Goal: Task Accomplishment & Management: Manage account settings

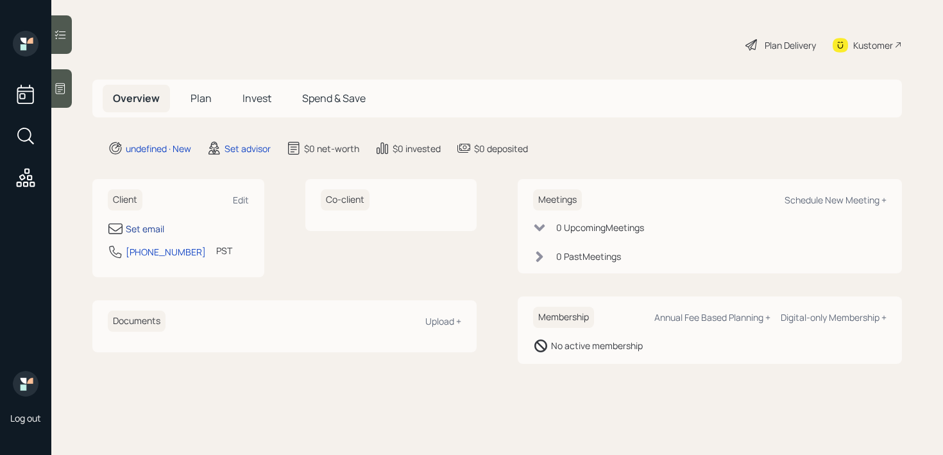
click at [148, 230] on div "Set email" at bounding box center [145, 228] width 39 height 13
select select "America/Los_Angeles"
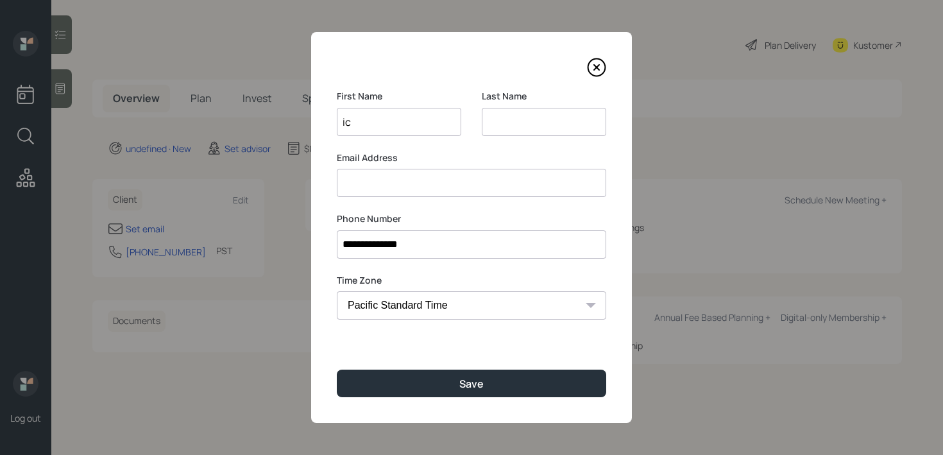
type input "i"
type input "[PERSON_NAME]"
click at [421, 173] on input at bounding box center [472, 183] width 270 height 28
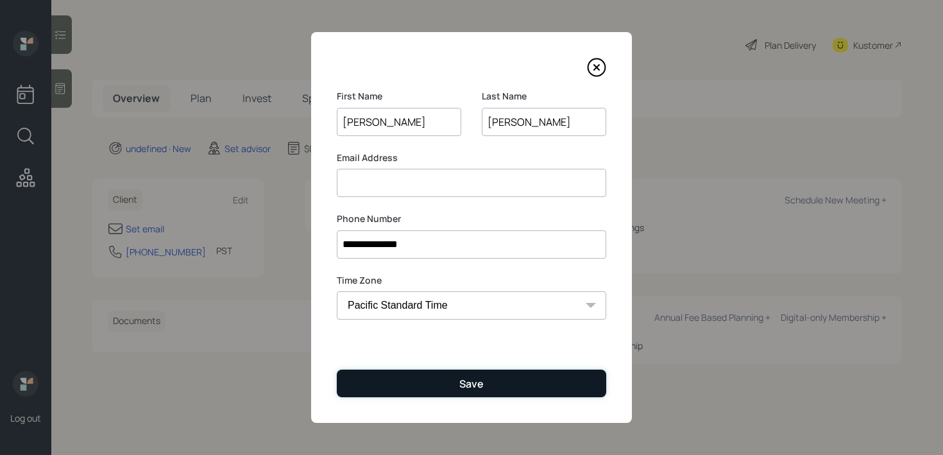
click at [496, 388] on button "Save" at bounding box center [472, 384] width 270 height 28
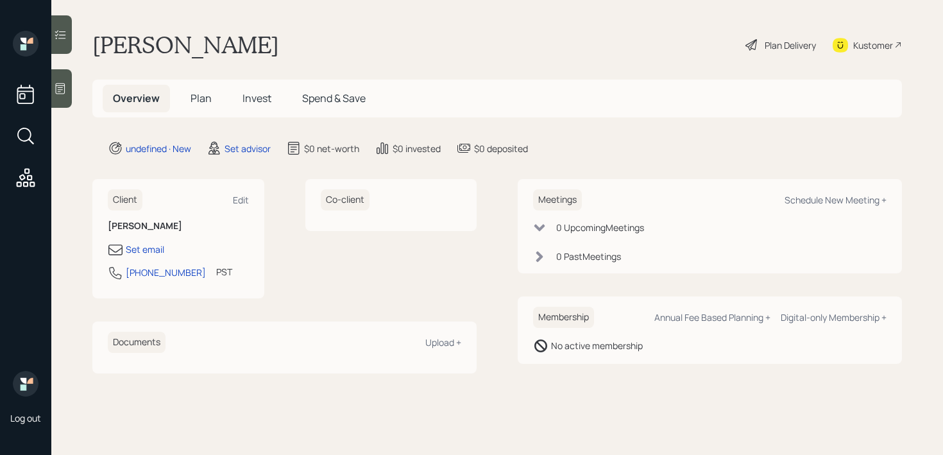
click at [68, 97] on div at bounding box center [61, 88] width 21 height 39
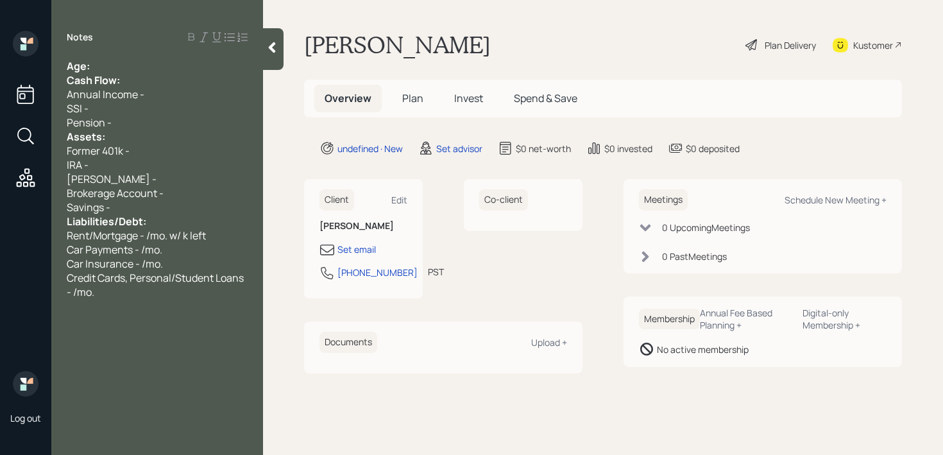
click at [113, 62] on div "Age:" at bounding box center [157, 66] width 181 height 14
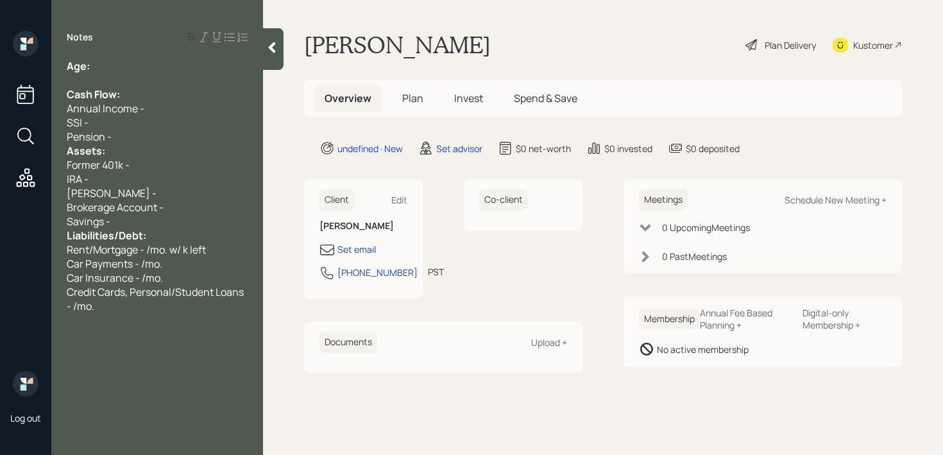
click at [132, 133] on div "Pension -" at bounding box center [157, 137] width 181 height 14
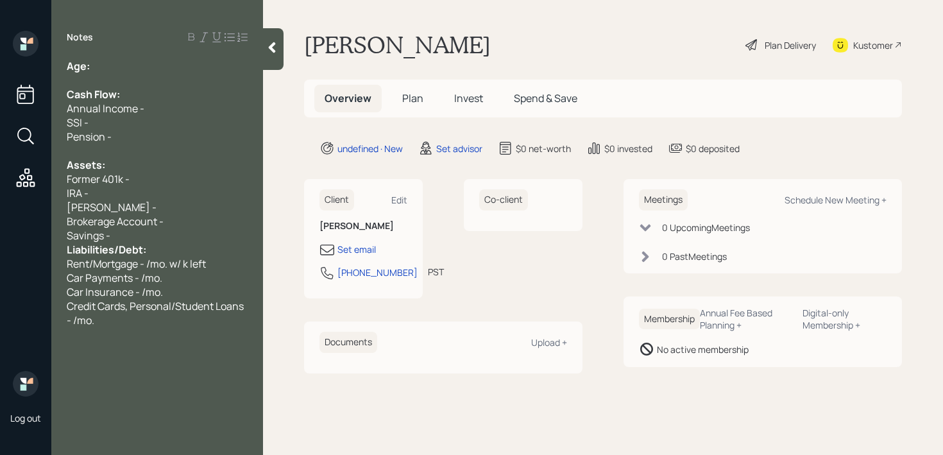
click at [139, 235] on div "Savings -" at bounding box center [157, 235] width 181 height 14
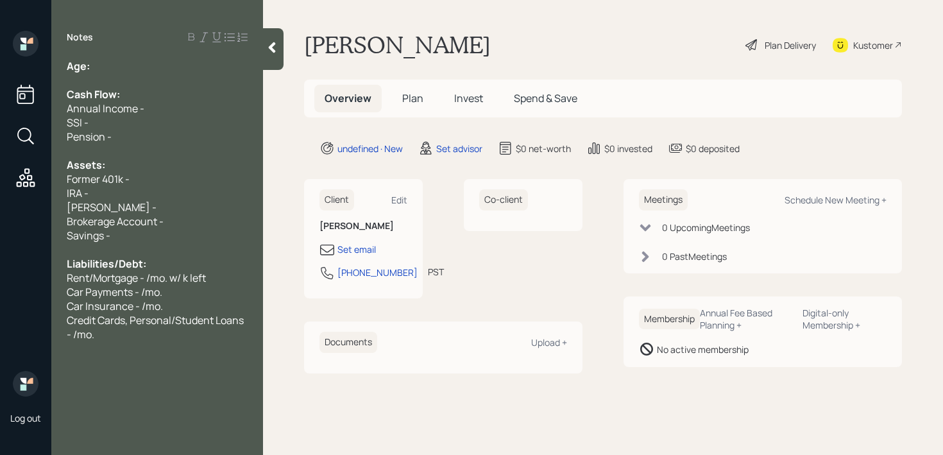
click at [122, 148] on div at bounding box center [157, 151] width 181 height 14
click at [127, 173] on span "Former 401k -" at bounding box center [98, 179] width 63 height 14
click at [128, 216] on span "Brokerage Account -" at bounding box center [115, 221] width 97 height 14
click at [130, 228] on span "Brokerage Account -" at bounding box center [115, 221] width 97 height 14
click at [130, 236] on div "Savings -" at bounding box center [157, 235] width 181 height 14
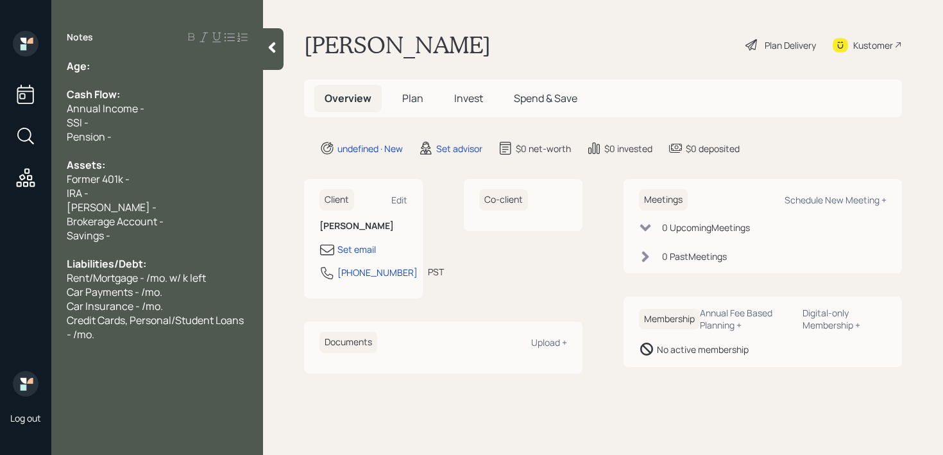
click at [119, 347] on div "Notes Age: Cash Flow: Annual Income - SSI - Pension - Assets: Former 401k - IRA…" at bounding box center [157, 235] width 212 height 409
click at [119, 343] on div "Notes Age: Cash Flow: Annual Income - SSI - Pension - Assets: Former 401k - IRA…" at bounding box center [157, 235] width 212 height 409
click at [121, 332] on div "Credit Cards, Personal/Student Loans - /mo." at bounding box center [157, 327] width 181 height 28
click at [130, 58] on div "Notes Age: Cash Flow: Annual Income - SSI - Pension - Assets: Former 401k - IRA…" at bounding box center [157, 235] width 212 height 409
click at [132, 67] on div "Age:" at bounding box center [157, 66] width 181 height 14
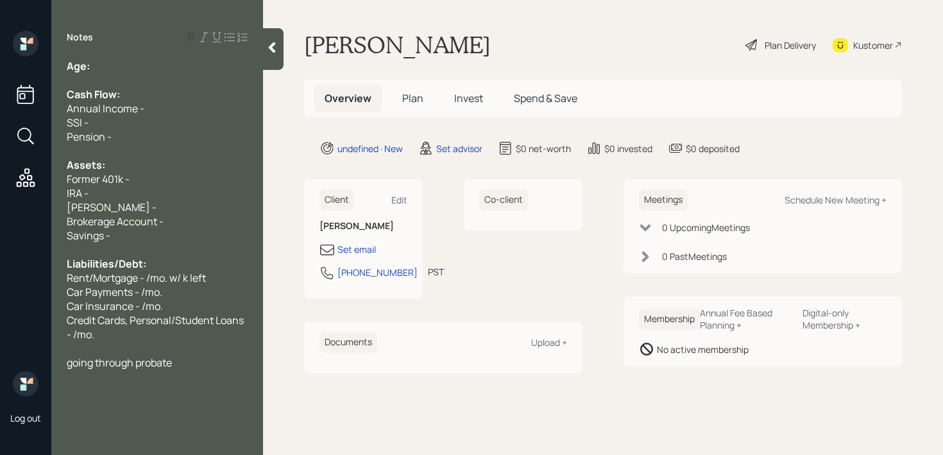
click at [176, 350] on div at bounding box center [157, 348] width 181 height 14
click at [178, 358] on div "going through probate" at bounding box center [157, 363] width 181 height 14
click at [71, 361] on span "going through probate . both parents passed away. has to split things with his …" at bounding box center [154, 377] width 174 height 42
click at [178, 364] on span "Going through probate . both parents passed away. has to split things with his …" at bounding box center [154, 377] width 175 height 42
click at [130, 394] on div "Going through probate. both parents passed away. has to split things with his b…" at bounding box center [157, 377] width 181 height 42
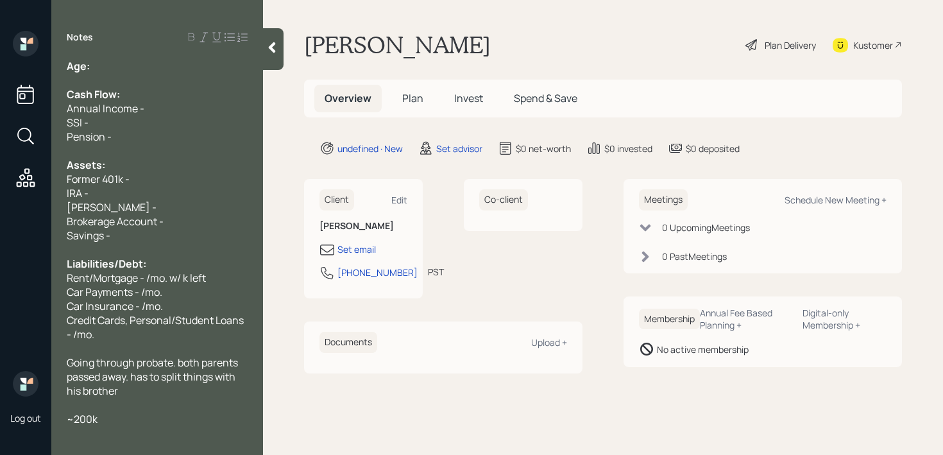
click at [182, 224] on div "Brokerage Account -" at bounding box center [157, 221] width 181 height 14
drag, startPoint x: 199, startPoint y: 223, endPoint x: 0, endPoint y: 223, distance: 199.0
click at [0, 223] on div "Log out Notes Age: Cash Flow: Annual Income - SSI - Pension - Assets: Former 40…" at bounding box center [471, 227] width 943 height 455
click at [209, 232] on div "Savings -" at bounding box center [157, 235] width 181 height 14
click at [207, 203] on div "[PERSON_NAME] -" at bounding box center [157, 207] width 181 height 14
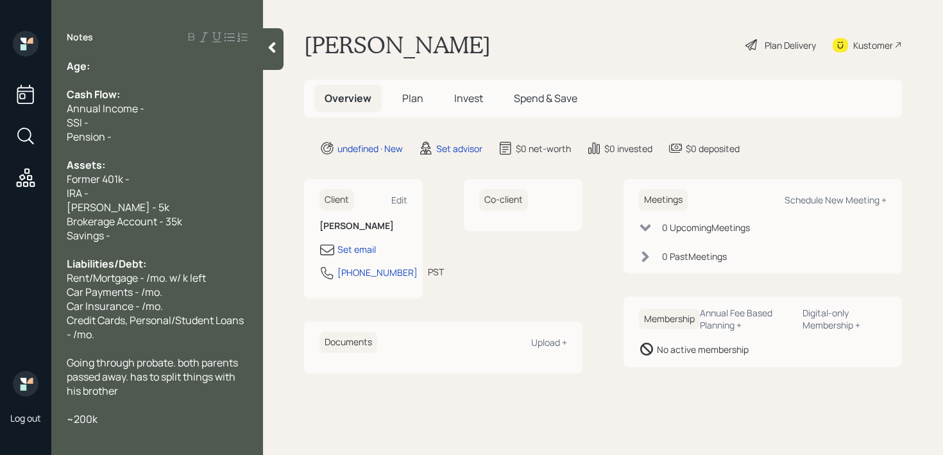
click at [215, 220] on div "Brokerage Account - 35k" at bounding box center [157, 221] width 181 height 14
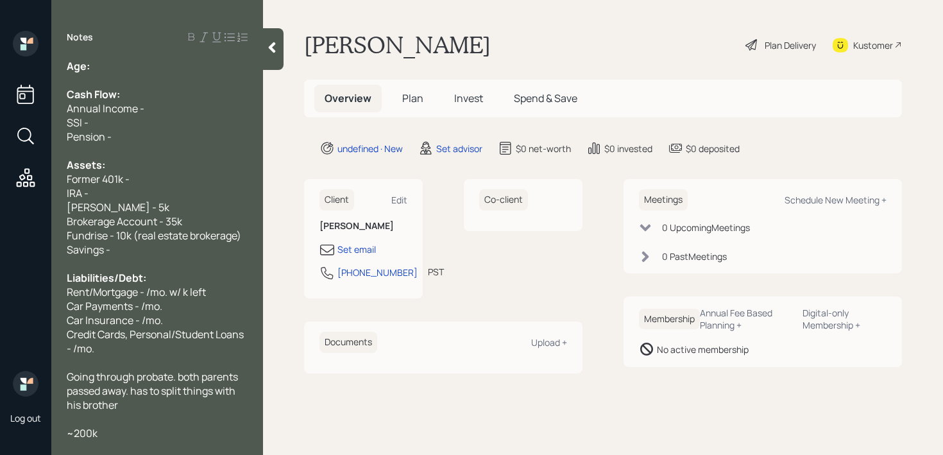
drag, startPoint x: 146, startPoint y: 187, endPoint x: 36, endPoint y: 187, distance: 109.8
click at [58, 187] on div "Age: Cash Flow: Annual Income - SSI - Pension - Assets: Former 401k - IRA - [PE…" at bounding box center [157, 249] width 212 height 381
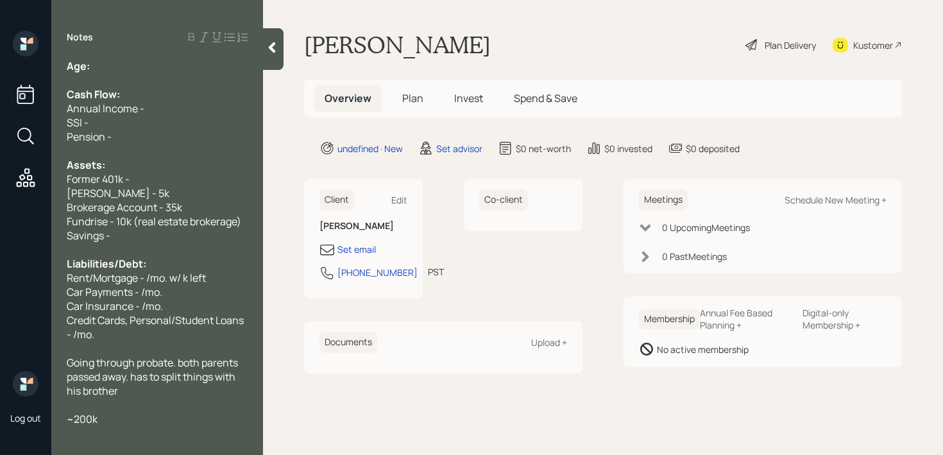
drag, startPoint x: 157, startPoint y: 173, endPoint x: 4, endPoint y: 173, distance: 152.8
click at [4, 173] on div "Log out Notes Age: Cash Flow: Annual Income - SSI - Pension - Assets: Former 40…" at bounding box center [471, 227] width 943 height 455
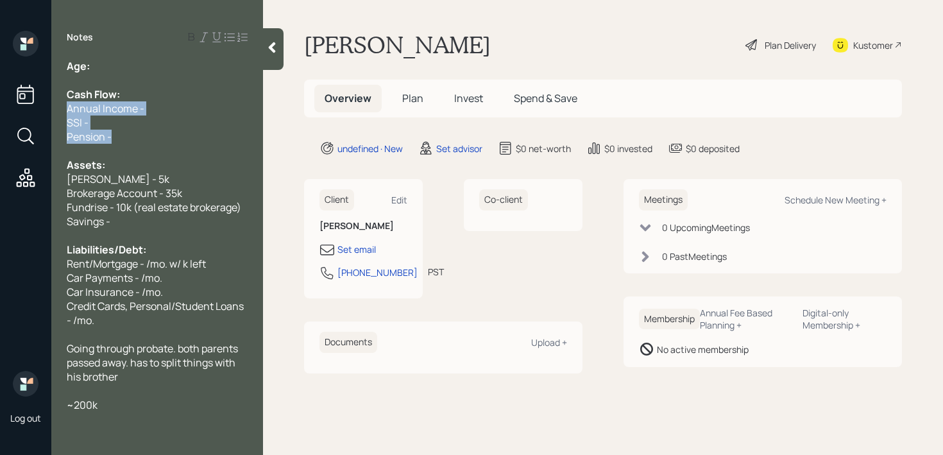
drag, startPoint x: 125, startPoint y: 135, endPoint x: 42, endPoint y: 105, distance: 87.3
click at [42, 105] on div "Log out Notes Age: Cash Flow: Annual Income - SSI - Pension - Assets: [PERSON_N…" at bounding box center [471, 227] width 943 height 455
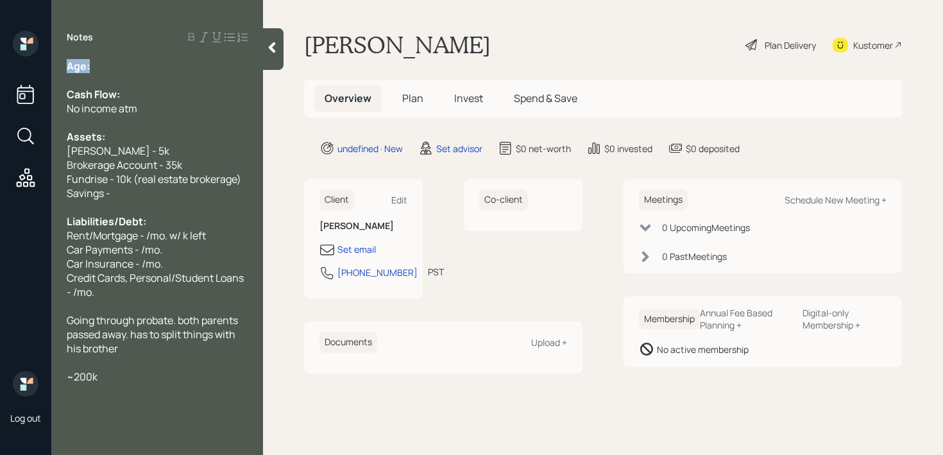
drag, startPoint x: 146, startPoint y: 66, endPoint x: 35, endPoint y: 66, distance: 110.4
click at [35, 66] on div "Log out Notes Age: Cash Flow: No income atm Assets: [PERSON_NAME] - 5k Brokerag…" at bounding box center [471, 227] width 943 height 455
click at [128, 90] on div "Cash Flow:" at bounding box center [157, 94] width 181 height 14
click at [150, 105] on div "No income atm" at bounding box center [157, 108] width 181 height 14
click at [125, 55] on div "Notes Age: Cash Flow: No income atm Assets: [PERSON_NAME] - 5k Brokerage Accoun…" at bounding box center [157, 235] width 212 height 409
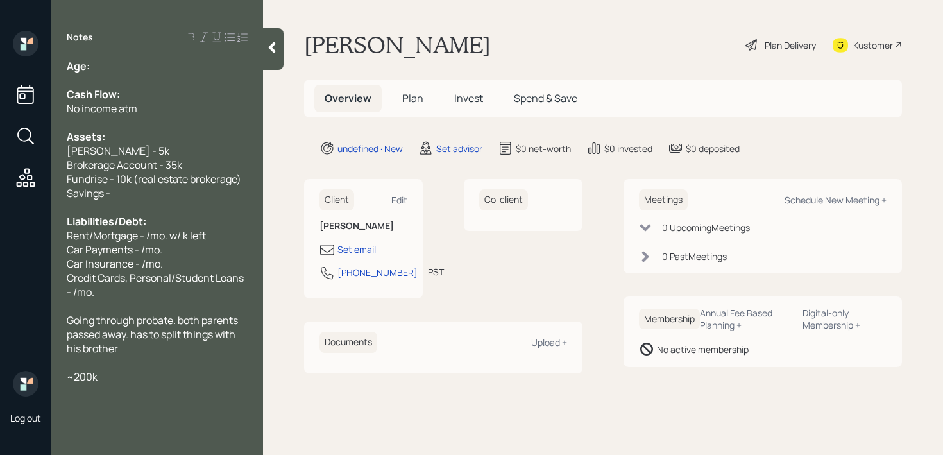
click at [125, 62] on div "Age:" at bounding box center [157, 66] width 181 height 14
drag, startPoint x: 112, startPoint y: 67, endPoint x: 92, endPoint y: 67, distance: 20.5
click at [92, 67] on div "Age: [DEMOGRAPHIC_DATA]" at bounding box center [157, 66] width 181 height 14
click at [153, 57] on div "Notes Age: [DEMOGRAPHIC_DATA] Cash Flow: No income atm Assets: [PERSON_NAME] - …" at bounding box center [157, 235] width 212 height 409
click at [141, 70] on div "Age: [DEMOGRAPHIC_DATA]" at bounding box center [157, 66] width 181 height 14
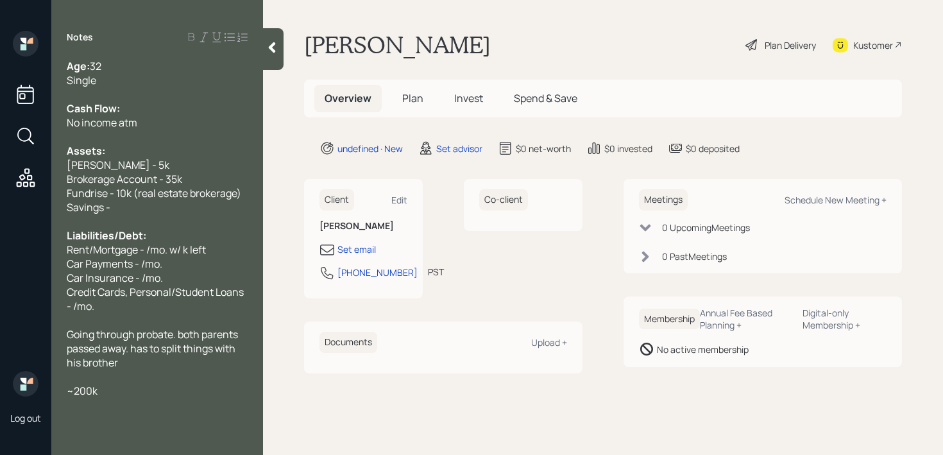
click at [163, 201] on div "Savings -" at bounding box center [157, 207] width 181 height 14
drag, startPoint x: 148, startPoint y: 206, endPoint x: 0, endPoint y: 203, distance: 148.3
click at [0, 203] on div "Log out Notes Age: [DEMOGRAPHIC_DATA] Single Cash Flow: No income atm Assets: […" at bounding box center [471, 227] width 943 height 455
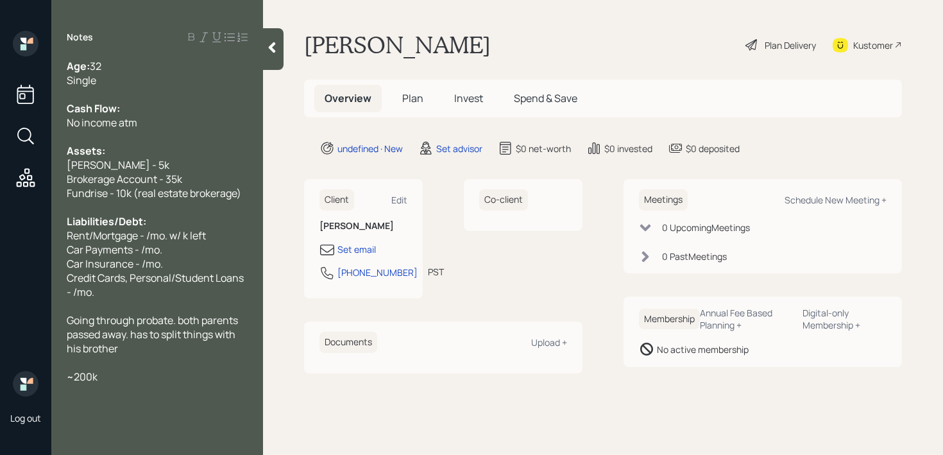
click at [115, 295] on div "Credit Cards, Personal/Student Loans - /mo." at bounding box center [157, 285] width 181 height 28
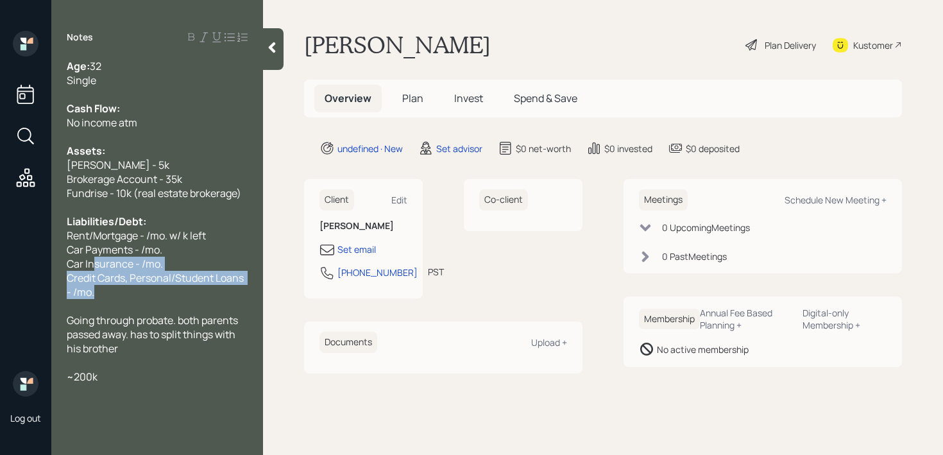
drag, startPoint x: 115, startPoint y: 295, endPoint x: 94, endPoint y: 259, distance: 41.4
click at [94, 259] on div "Age: [DEMOGRAPHIC_DATA] Single Cash Flow: No income atm Assets: [PERSON_NAME] -…" at bounding box center [157, 221] width 181 height 325
click at [94, 259] on span "Car Insurance - /mo." at bounding box center [115, 264] width 96 height 14
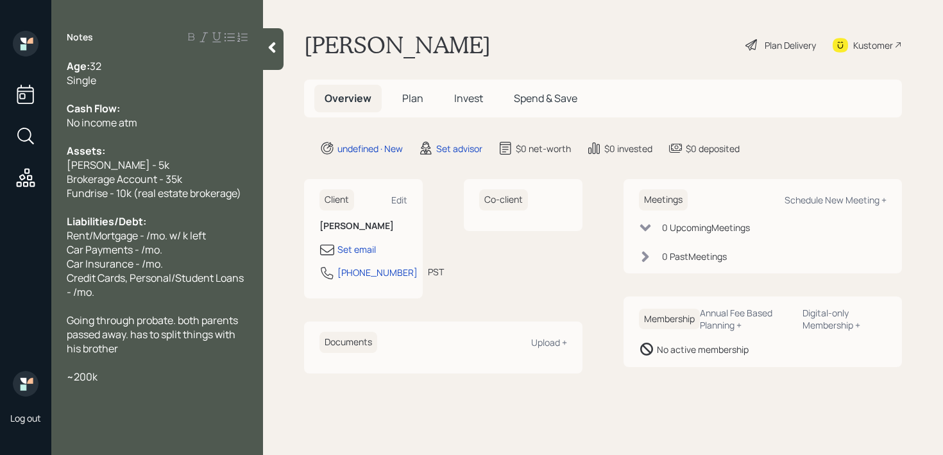
click at [122, 297] on div "Credit Cards, Personal/Student Loans - /mo." at bounding box center [157, 285] width 181 height 28
drag, startPoint x: 216, startPoint y: 236, endPoint x: 59, endPoint y: 236, distance: 157.2
click at [59, 236] on div "Age: [DEMOGRAPHIC_DATA] Single Cash Flow: No income atm Assets: [PERSON_NAME] -…" at bounding box center [157, 221] width 212 height 325
drag, startPoint x: 193, startPoint y: 235, endPoint x: 35, endPoint y: 235, distance: 158.5
click at [35, 235] on div "Log out Notes Age: [DEMOGRAPHIC_DATA] Single Cash Flow: No income atm Assets: […" at bounding box center [471, 227] width 943 height 455
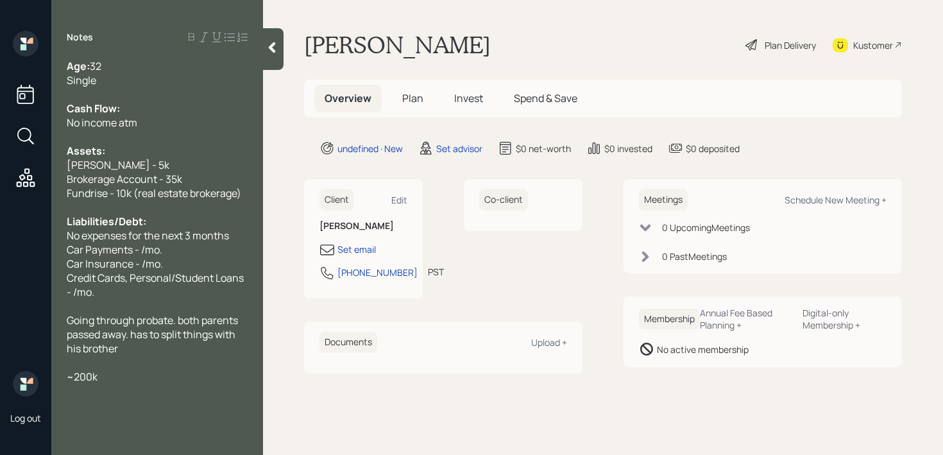
click at [121, 247] on span "Car Payments - /mo." at bounding box center [115, 250] width 96 height 14
click at [192, 247] on div "Car Payments - /mo." at bounding box center [157, 250] width 181 height 14
click at [234, 243] on div "Car Payments - /mo." at bounding box center [157, 250] width 181 height 14
click at [234, 239] on div "No expenses for the next 3 months" at bounding box center [157, 235] width 181 height 14
click at [231, 247] on div "Car Payments - /mo." at bounding box center [157, 250] width 181 height 14
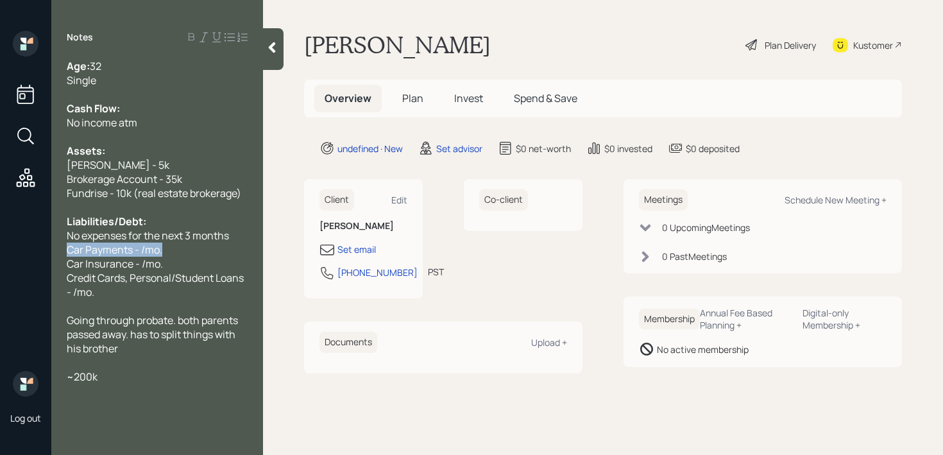
drag, startPoint x: 231, startPoint y: 247, endPoint x: 0, endPoint y: 247, distance: 231.1
click at [0, 247] on div "Log out Notes Age: [DEMOGRAPHIC_DATA] Single Cash Flow: No income atm Assets: […" at bounding box center [471, 227] width 943 height 455
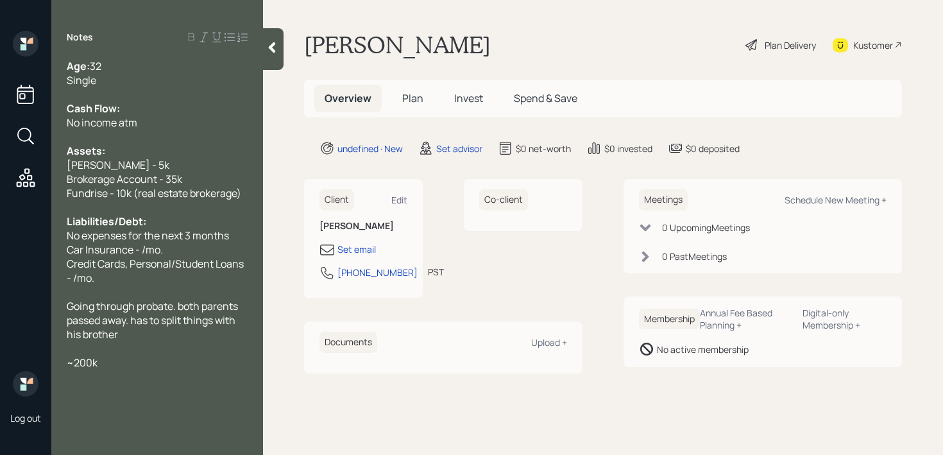
click at [144, 280] on div "Credit Cards, Personal/Student Loans - /mo." at bounding box center [157, 271] width 181 height 28
click at [74, 277] on span "Credit Cards, Personal/Student Loans - /mo." at bounding box center [156, 271] width 179 height 28
click at [139, 247] on span "Car Insurance - /mo." at bounding box center [115, 250] width 96 height 14
click at [132, 336] on div "Going through probate. both parents passed away. has to split things with his b…" at bounding box center [157, 320] width 181 height 42
drag, startPoint x: 216, startPoint y: 356, endPoint x: 12, endPoint y: 356, distance: 203.5
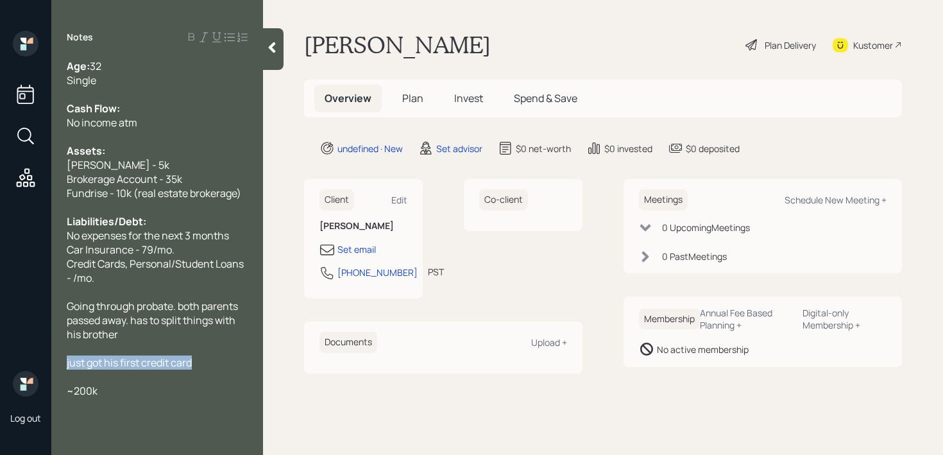
click at [12, 356] on div "Log out Notes Age: [DEMOGRAPHIC_DATA] Single Cash Flow: No income atm Assets: […" at bounding box center [471, 227] width 943 height 455
copy span "just got his first credit card"
click at [119, 365] on div "~200k" at bounding box center [157, 363] width 181 height 14
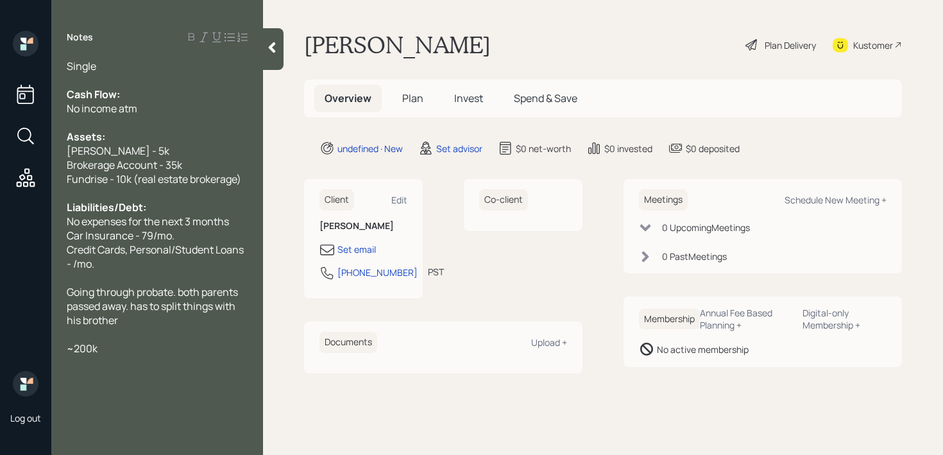
scroll to position [28, 0]
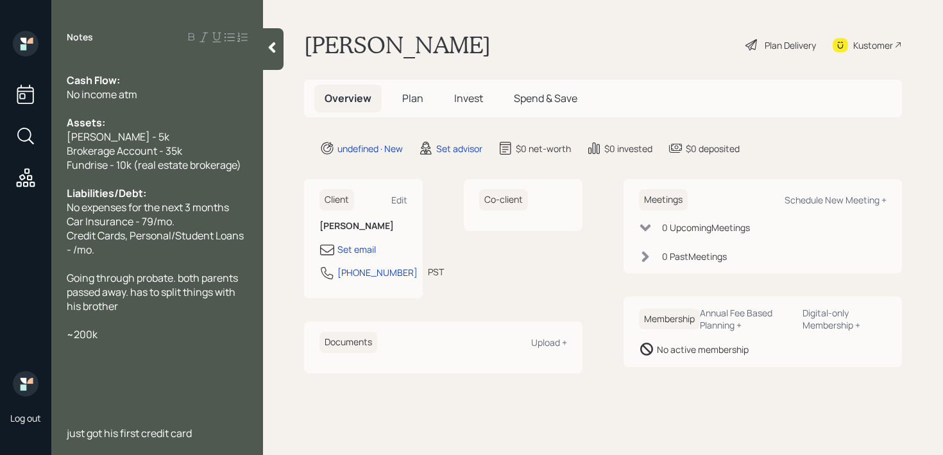
click at [105, 435] on span "just got his first credit card" at bounding box center [129, 433] width 125 height 14
click at [73, 436] on span "just opened his first credit card" at bounding box center [139, 433] width 145 height 14
click at [131, 372] on div at bounding box center [157, 377] width 181 height 14
click at [169, 352] on div at bounding box center [157, 348] width 181 height 14
drag, startPoint x: 168, startPoint y: 331, endPoint x: 69, endPoint y: 331, distance: 98.8
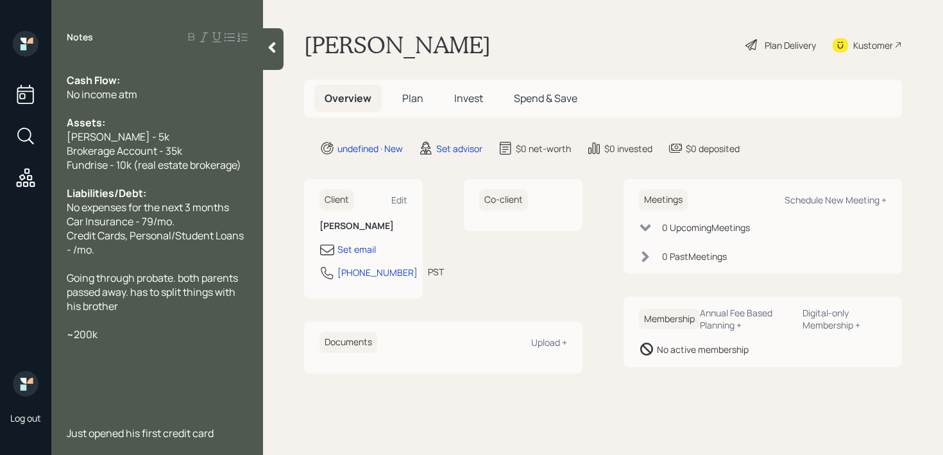
click at [69, 331] on div "~200k" at bounding box center [157, 334] width 181 height 14
click at [105, 335] on div "~200k" at bounding box center [157, 334] width 181 height 14
click at [241, 160] on span "Fundrise - 10k (real estate brokerage)" at bounding box center [154, 165] width 175 height 14
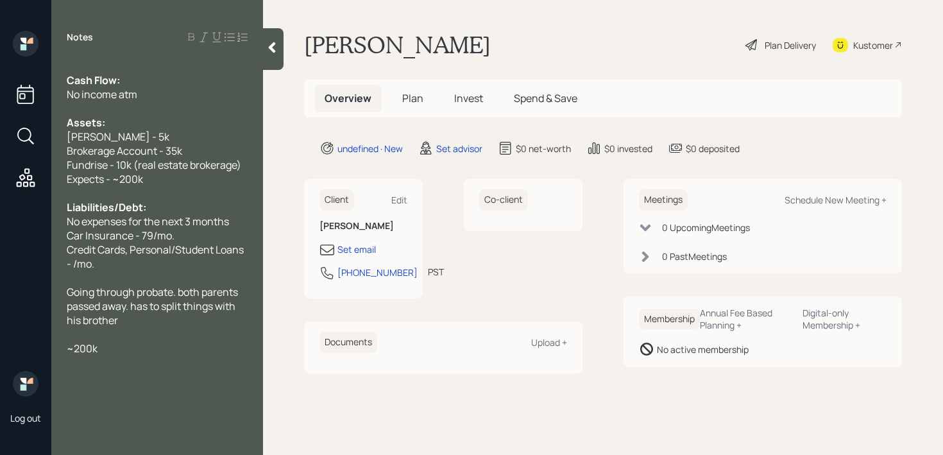
click at [126, 259] on div "Credit Cards, Personal/Student Loans - /mo." at bounding box center [157, 257] width 181 height 28
drag, startPoint x: 126, startPoint y: 259, endPoint x: 46, endPoint y: 253, distance: 81.1
click at [46, 253] on div "Log out Notes Age: [DEMOGRAPHIC_DATA] Single Cash Flow: No income atm Assets: […" at bounding box center [471, 227] width 943 height 455
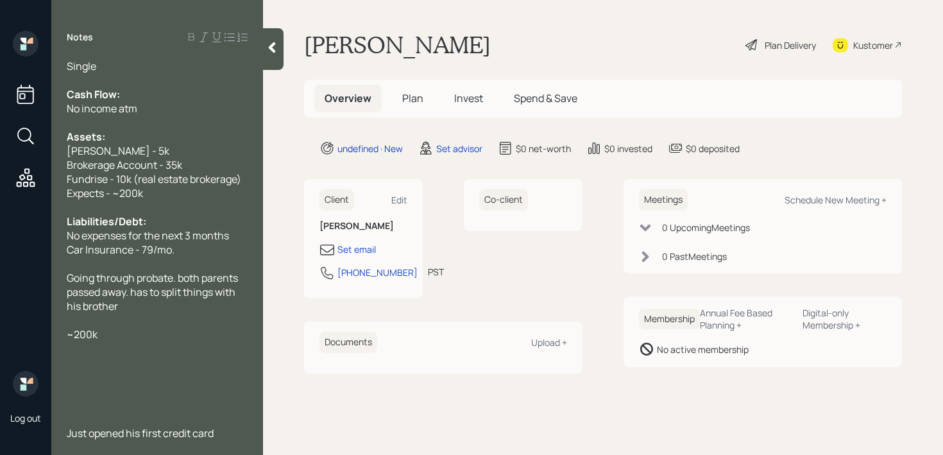
click at [155, 248] on span "Car Insurance - 79/mo." at bounding box center [121, 250] width 108 height 14
click at [178, 249] on div "Car Insurance - 79/mo." at bounding box center [157, 250] width 181 height 14
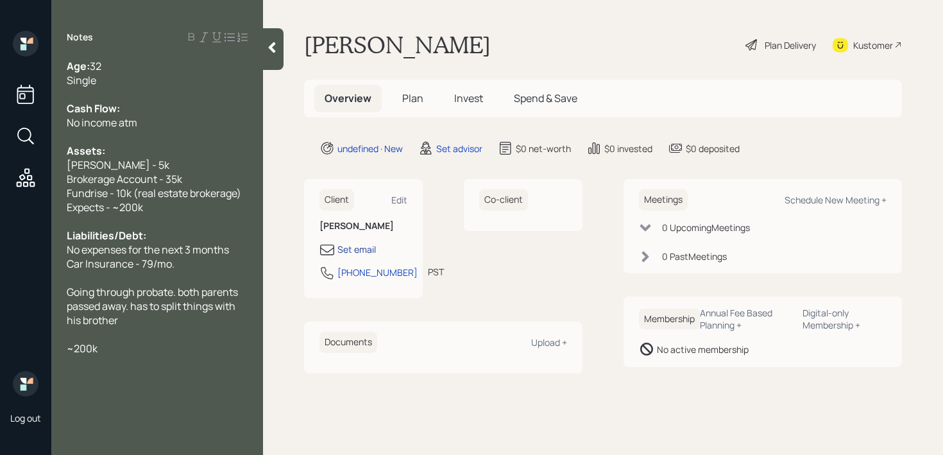
click at [363, 246] on div "Set email" at bounding box center [357, 249] width 39 height 13
select select "America/Los_Angeles"
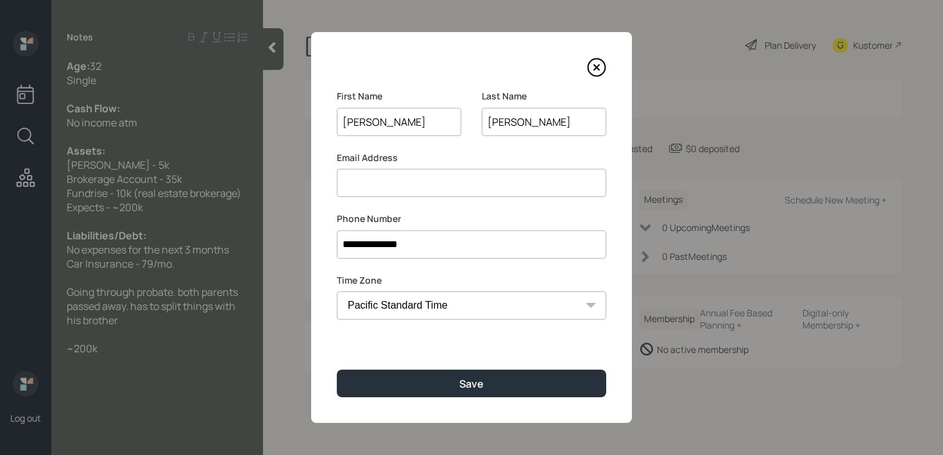
click at [422, 178] on input at bounding box center [472, 183] width 270 height 28
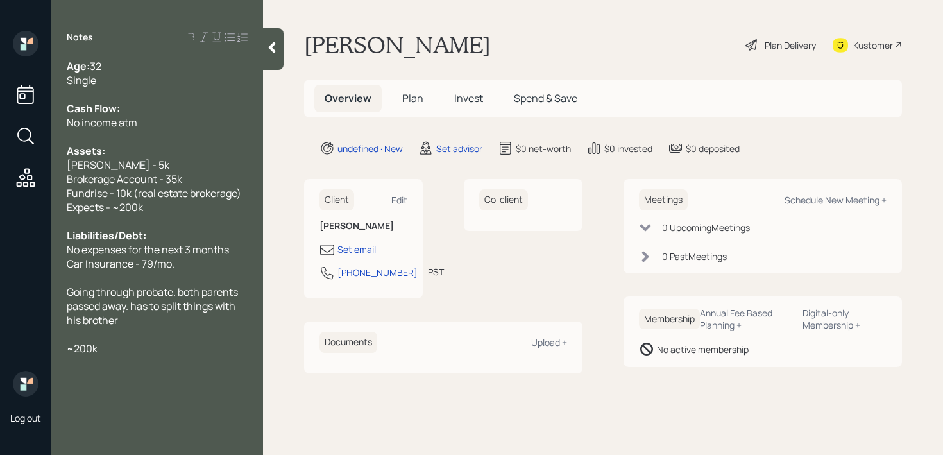
click at [174, 85] on div "Single" at bounding box center [157, 80] width 181 height 14
click at [162, 128] on div "No income atm" at bounding box center [157, 123] width 181 height 14
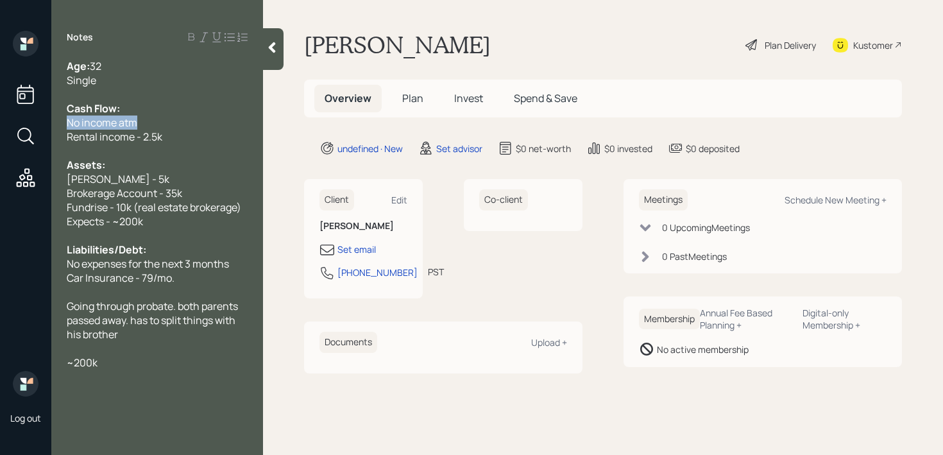
drag, startPoint x: 164, startPoint y: 125, endPoint x: 0, endPoint y: 125, distance: 164.3
click at [0, 125] on div "Log out Notes Age: [DEMOGRAPHIC_DATA] Single Cash Flow: No income atm Rental in…" at bounding box center [471, 227] width 943 height 455
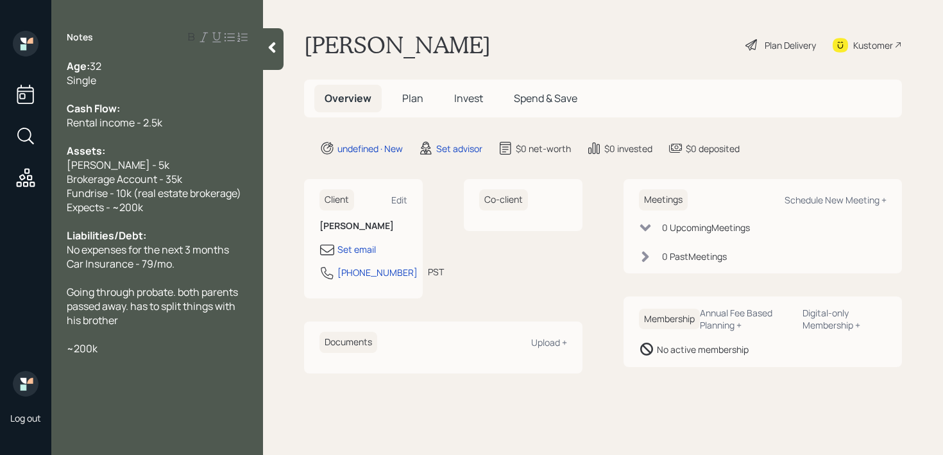
click at [193, 124] on div "Rental income - 2.5k" at bounding box center [157, 123] width 181 height 14
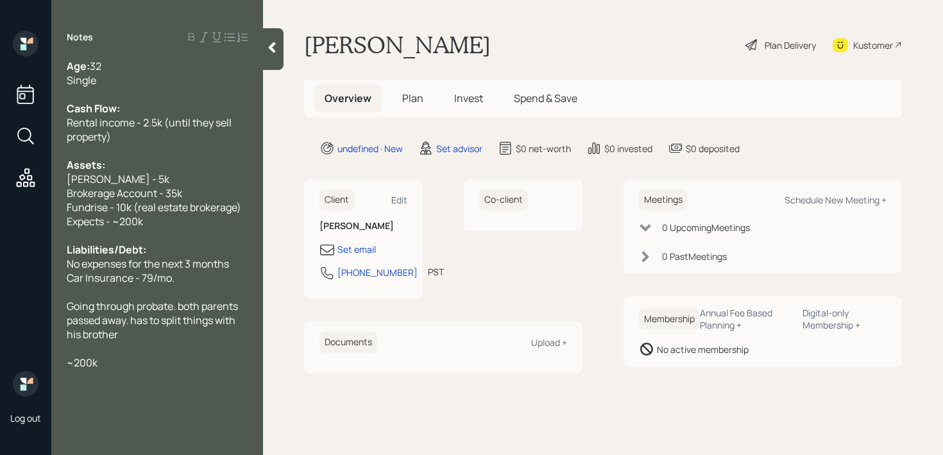
click at [186, 357] on div "~200k" at bounding box center [157, 363] width 181 height 14
click at [193, 190] on div "Brokerage Account - 35k" at bounding box center [157, 193] width 181 height 14
click at [275, 53] on icon at bounding box center [272, 47] width 13 height 13
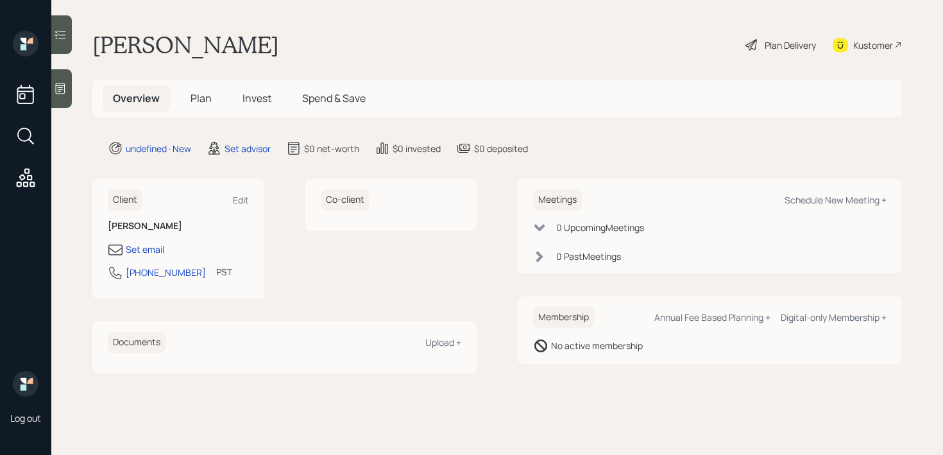
click at [56, 85] on icon at bounding box center [61, 88] width 10 height 11
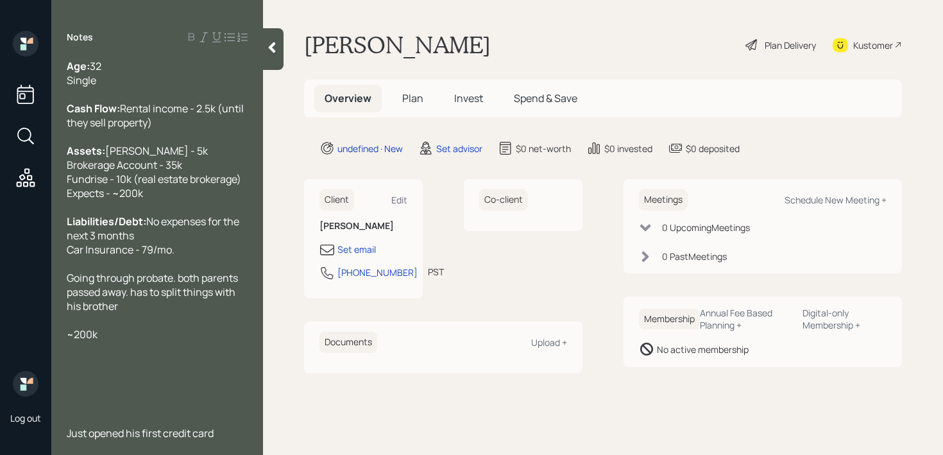
click at [142, 80] on div "Age: [DEMOGRAPHIC_DATA] Single" at bounding box center [157, 73] width 181 height 28
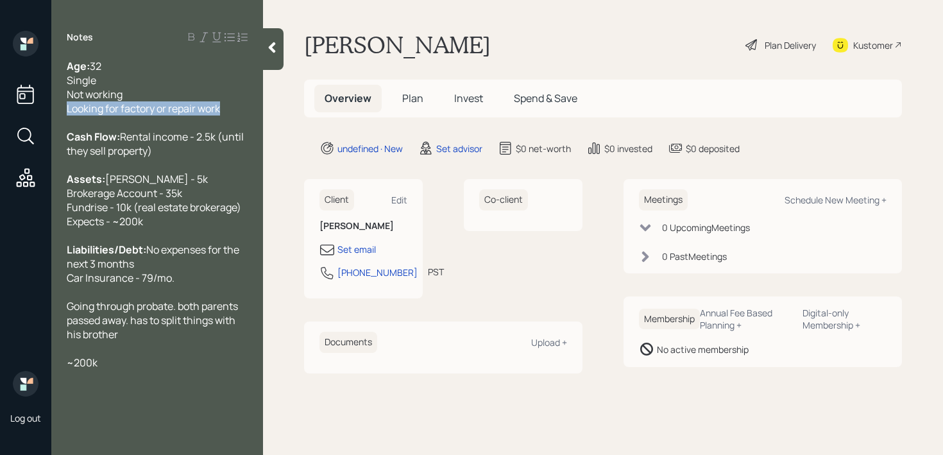
drag, startPoint x: 228, startPoint y: 105, endPoint x: 0, endPoint y: 105, distance: 228.5
click at [0, 105] on div "Log out Notes Age: [DEMOGRAPHIC_DATA] Single Not working Looking for factory or…" at bounding box center [471, 227] width 943 height 455
click at [165, 76] on div "Age: [DEMOGRAPHIC_DATA] Single" at bounding box center [157, 73] width 181 height 28
click at [187, 125] on div at bounding box center [157, 123] width 181 height 14
click at [187, 172] on div at bounding box center [157, 165] width 181 height 14
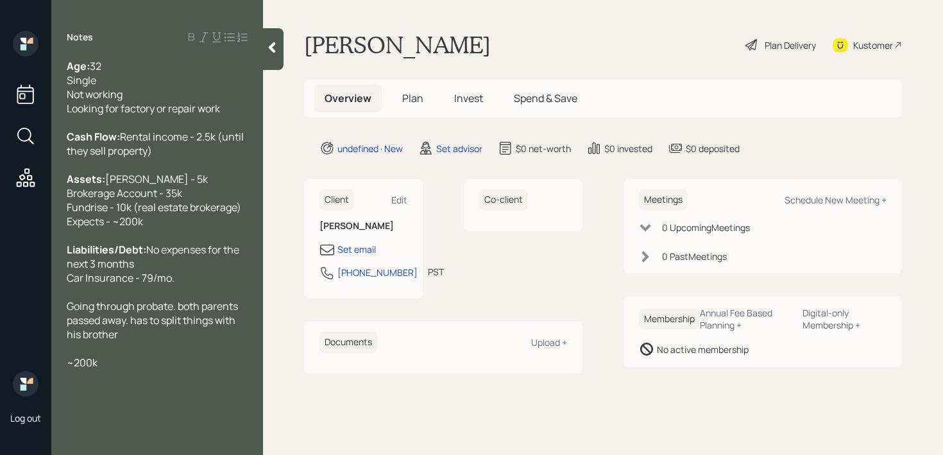
click at [187, 228] on span "[PERSON_NAME] - 5k Brokerage Account - 35k Fundrise - 10k (real estate brokerag…" at bounding box center [154, 200] width 175 height 56
click at [185, 272] on div "Liabilities/Debt: No expenses for the next 3 months Car Insurance - 79/mo." at bounding box center [157, 264] width 181 height 42
click at [185, 285] on div "Liabilities/Debt: No expenses for the next 3 months Car Insurance - 79/mo." at bounding box center [157, 264] width 181 height 42
click at [275, 60] on div at bounding box center [273, 49] width 21 height 42
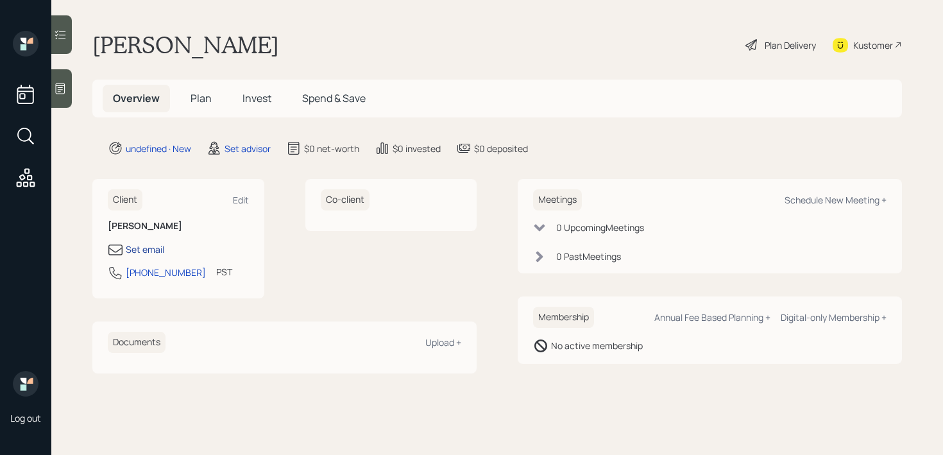
click at [157, 248] on div "Set email" at bounding box center [145, 249] width 39 height 13
select select "America/Los_Angeles"
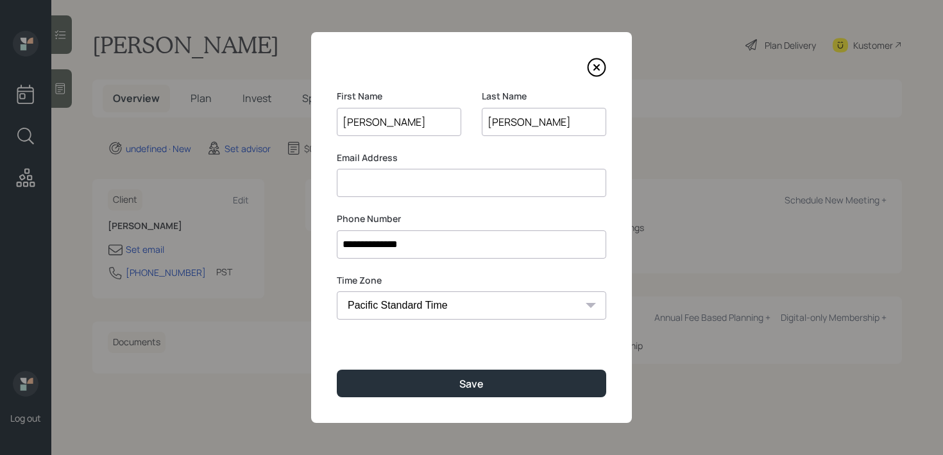
click at [388, 169] on input at bounding box center [472, 183] width 270 height 28
drag, startPoint x: 387, startPoint y: 186, endPoint x: 408, endPoint y: 185, distance: 20.6
click at [409, 185] on input "[EMAIL_ADDRESS][DOMAIN_NAME]" at bounding box center [472, 183] width 270 height 28
click at [408, 185] on input "[EMAIL_ADDRESS][DOMAIN_NAME]" at bounding box center [472, 183] width 270 height 28
drag, startPoint x: 384, startPoint y: 185, endPoint x: 401, endPoint y: 183, distance: 16.8
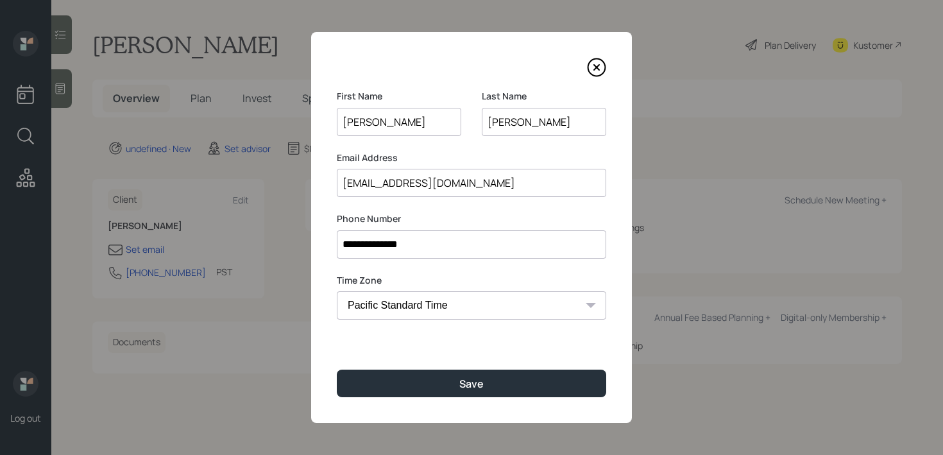
click at [403, 184] on input "[EMAIL_ADDRESS][DOMAIN_NAME]" at bounding box center [472, 183] width 270 height 28
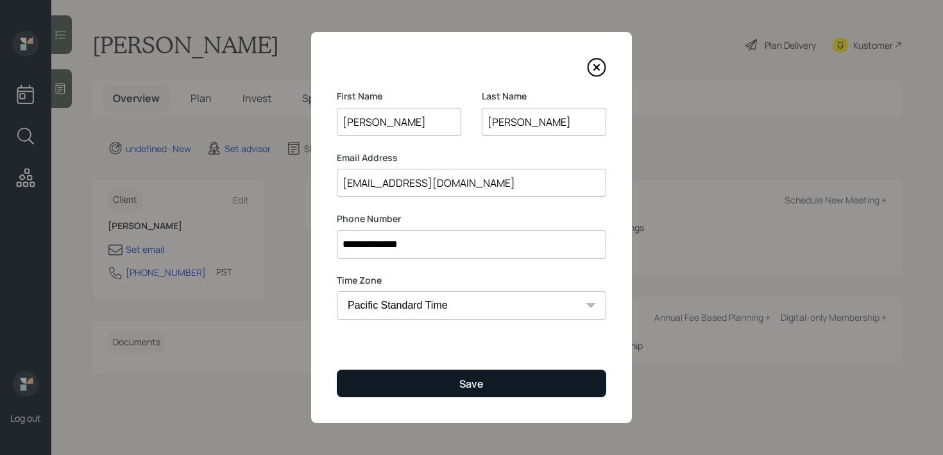
type input "[EMAIL_ADDRESS][DOMAIN_NAME]"
click at [492, 389] on button "Save" at bounding box center [472, 384] width 270 height 28
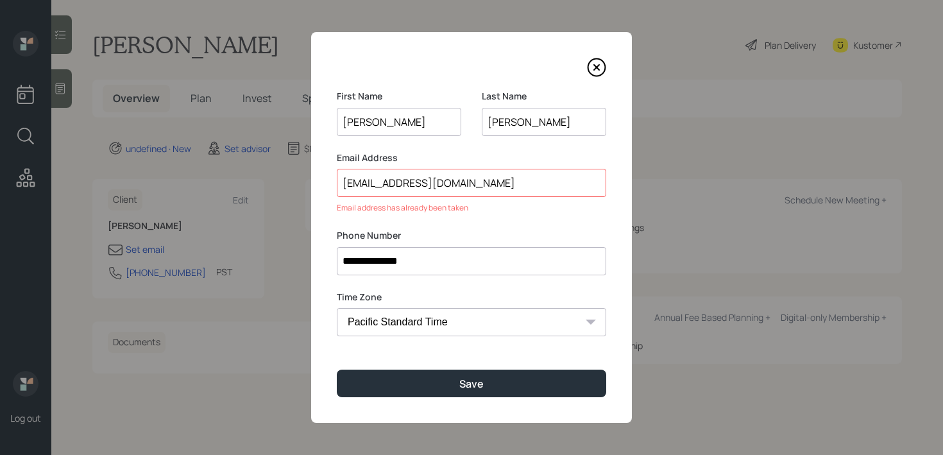
click at [515, 194] on input "[EMAIL_ADDRESS][DOMAIN_NAME]" at bounding box center [472, 183] width 270 height 28
drag, startPoint x: 524, startPoint y: 190, endPoint x: 209, endPoint y: 190, distance: 315.1
click at [209, 190] on div "**********" at bounding box center [471, 227] width 943 height 455
drag, startPoint x: 541, startPoint y: 187, endPoint x: 250, endPoint y: 187, distance: 290.7
click at [250, 187] on div "**********" at bounding box center [471, 227] width 943 height 455
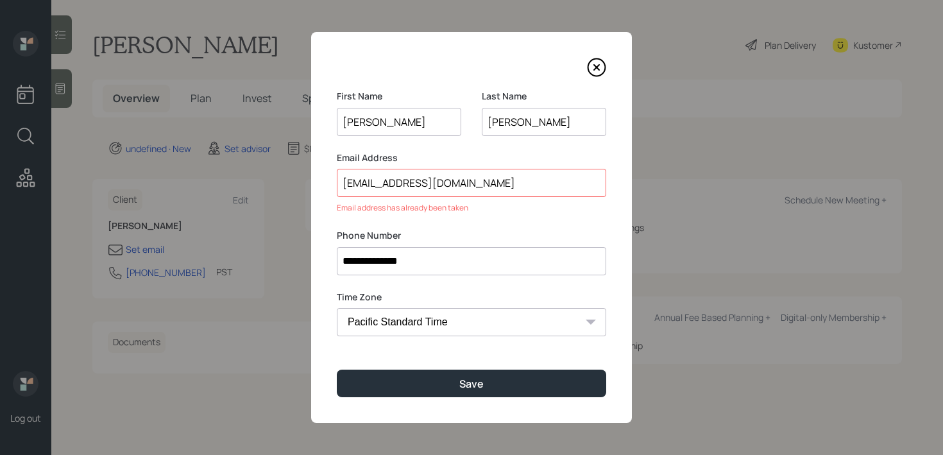
click at [597, 63] on icon at bounding box center [596, 67] width 19 height 19
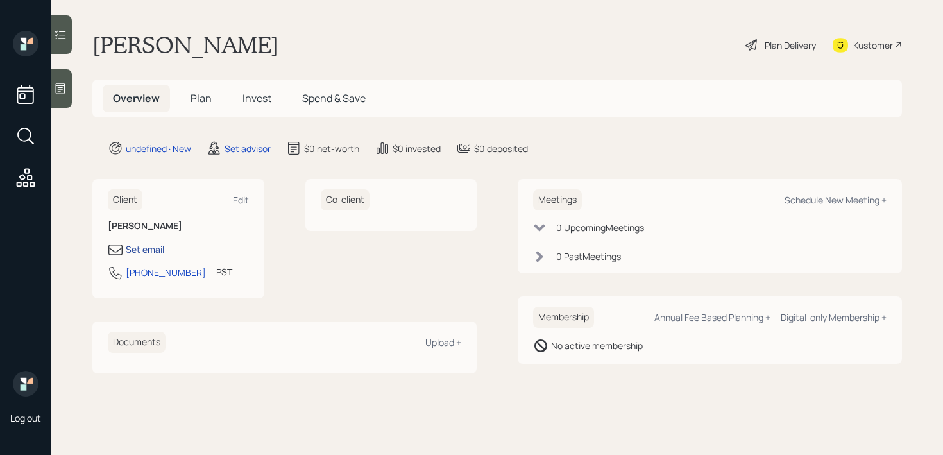
click at [159, 250] on div "Set email" at bounding box center [145, 249] width 39 height 13
select select "America/Los_Angeles"
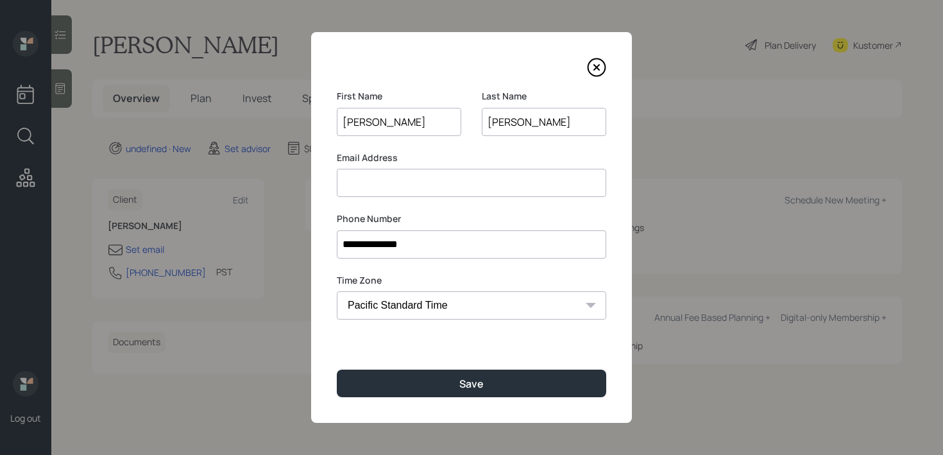
click at [399, 186] on input at bounding box center [472, 183] width 270 height 28
paste input "[EMAIL_ADDRESS][DOMAIN_NAME]"
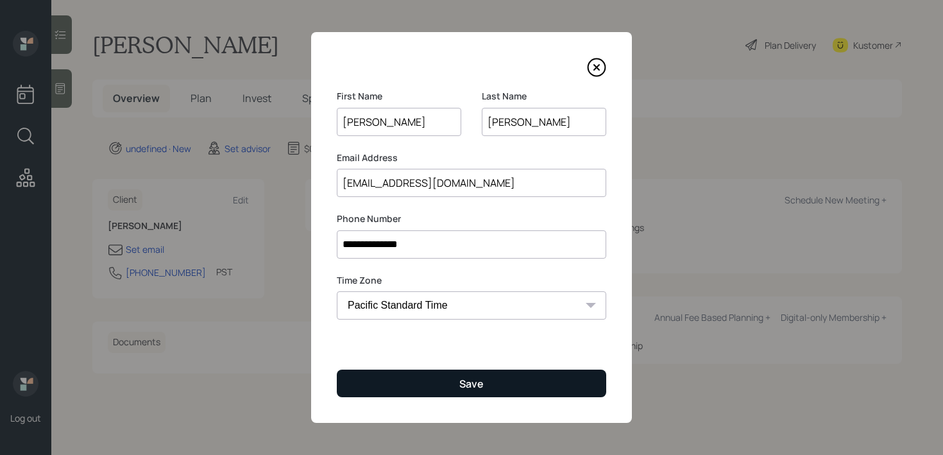
type input "[EMAIL_ADDRESS][DOMAIN_NAME]"
click at [439, 374] on button "Save" at bounding box center [472, 384] width 270 height 28
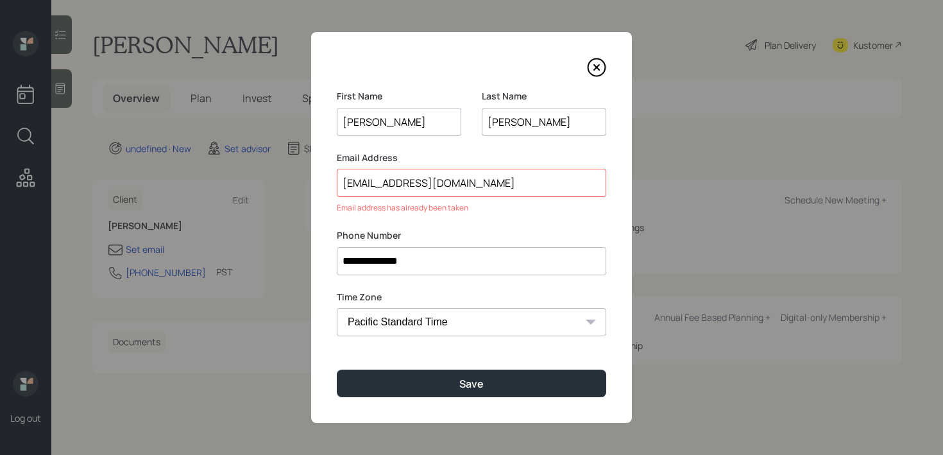
click at [499, 194] on input "[EMAIL_ADDRESS][DOMAIN_NAME]" at bounding box center [472, 183] width 270 height 28
drag, startPoint x: 344, startPoint y: 189, endPoint x: 230, endPoint y: 189, distance: 113.6
click at [230, 189] on div "**********" at bounding box center [471, 227] width 943 height 455
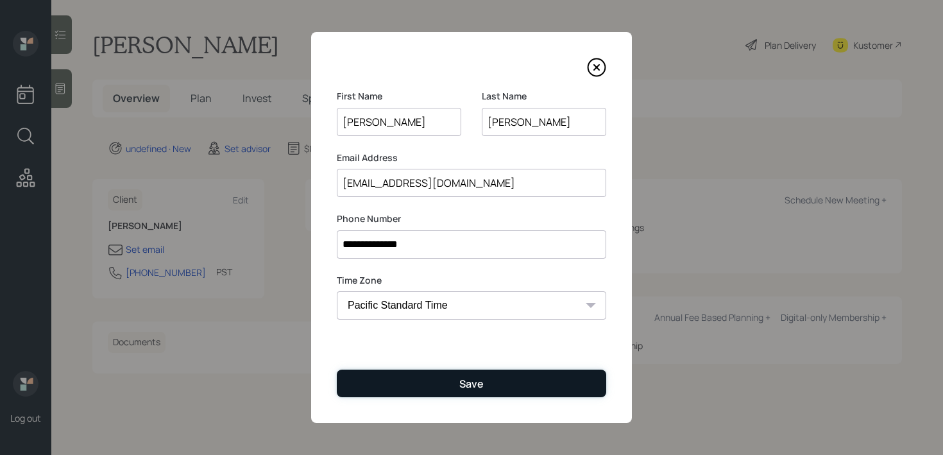
click at [536, 379] on button "Save" at bounding box center [472, 384] width 270 height 28
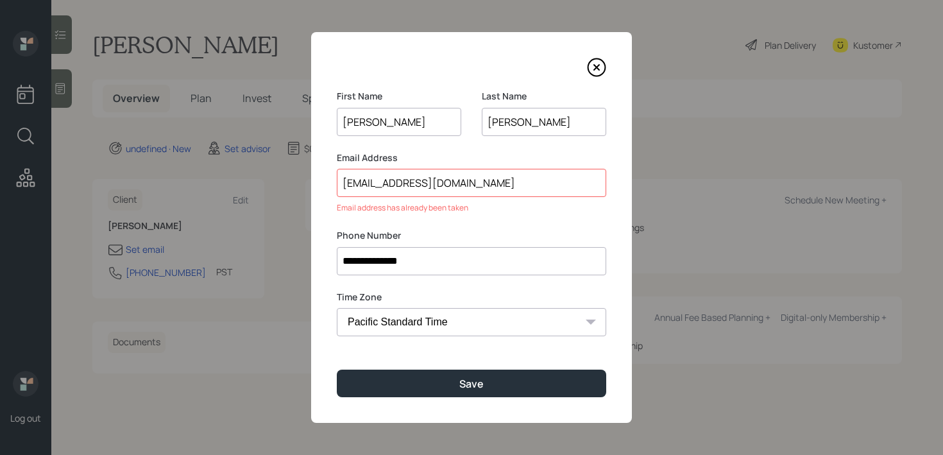
click at [601, 69] on icon at bounding box center [596, 67] width 19 height 19
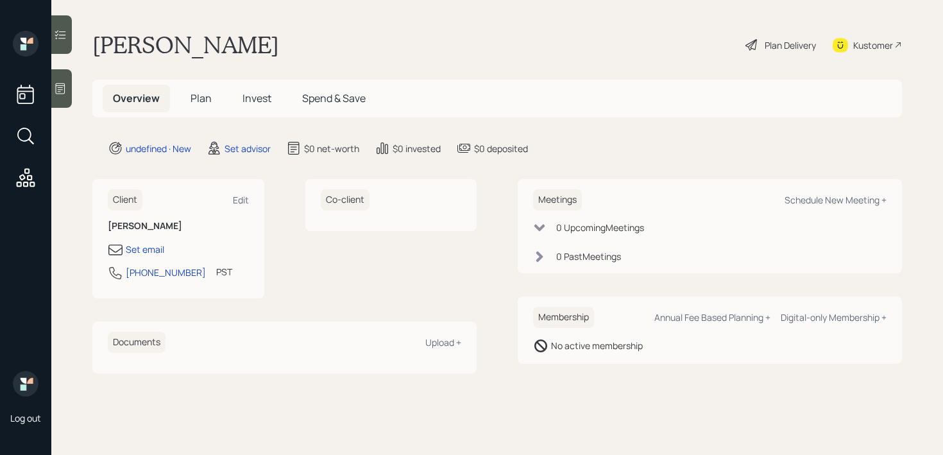
click at [872, 209] on div "Meetings Schedule New Meeting +" at bounding box center [710, 199] width 354 height 21
click at [878, 203] on div "Schedule New Meeting +" at bounding box center [836, 200] width 102 height 12
select select "round-[PERSON_NAME]"
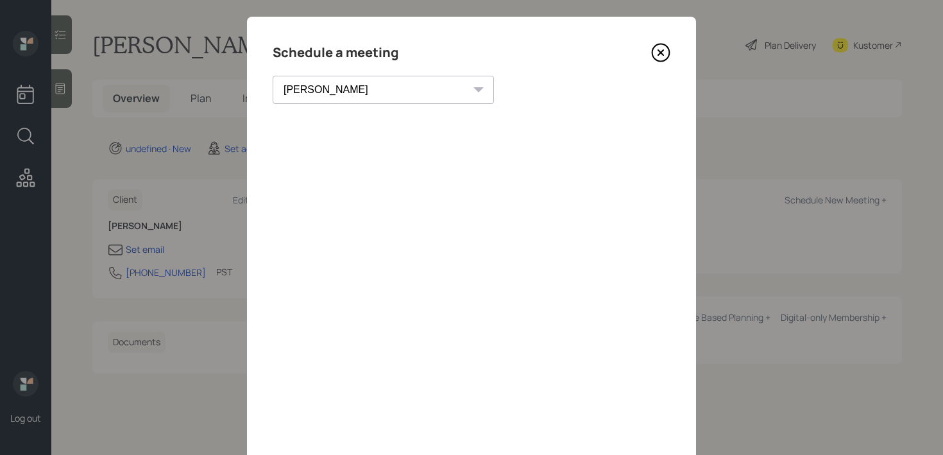
scroll to position [17, 0]
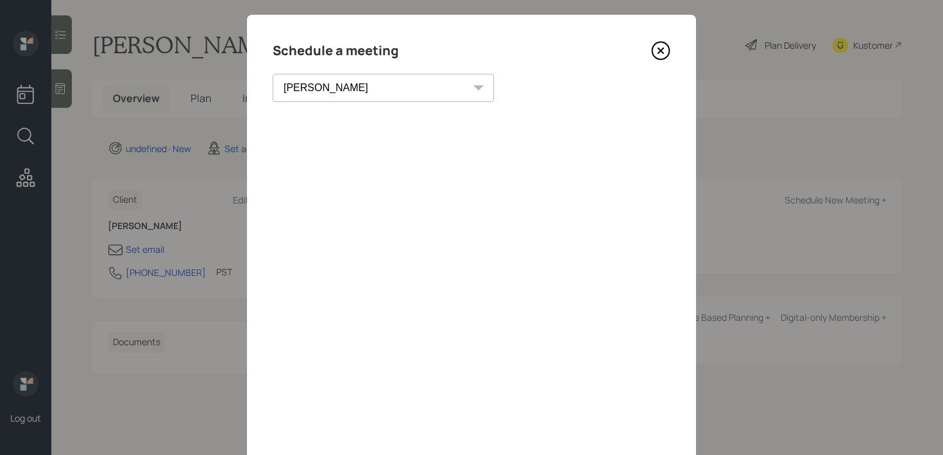
click at [667, 55] on icon at bounding box center [661, 50] width 17 height 17
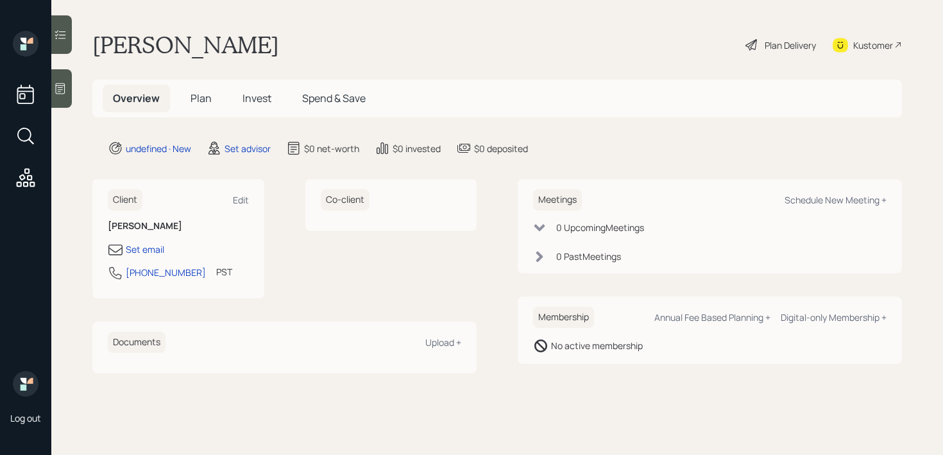
drag, startPoint x: 291, startPoint y: 47, endPoint x: 90, endPoint y: 51, distance: 200.9
click at [90, 51] on main "[PERSON_NAME] Plan Delivery Kustomer Overview Plan Invest Spend & Save undefine…" at bounding box center [497, 227] width 892 height 455
copy h1 "[PERSON_NAME]"
click at [148, 250] on div "Set email" at bounding box center [145, 249] width 39 height 13
select select "America/Los_Angeles"
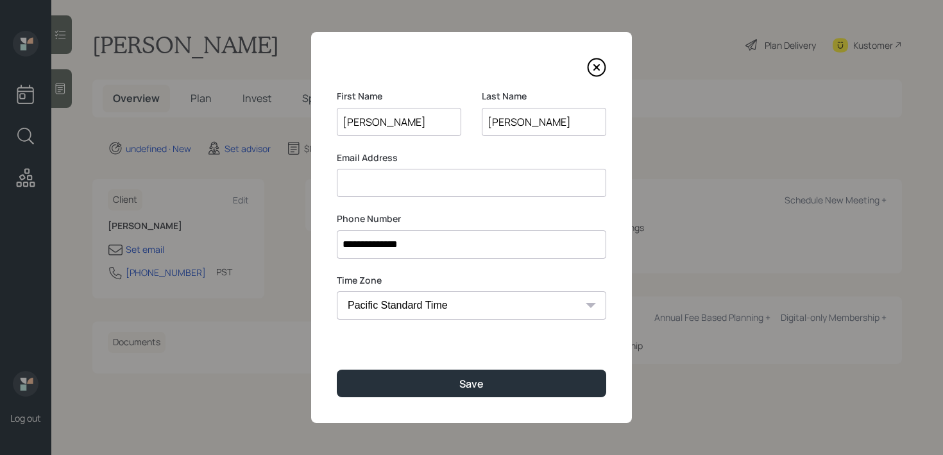
click at [476, 196] on input at bounding box center [472, 183] width 270 height 28
paste input "[PERSON_NAME]"
click at [384, 184] on input "[PERSON_NAME]" at bounding box center [472, 183] width 270 height 28
drag, startPoint x: 374, startPoint y: 183, endPoint x: 254, endPoint y: 183, distance: 119.4
click at [254, 183] on div "**********" at bounding box center [471, 227] width 943 height 455
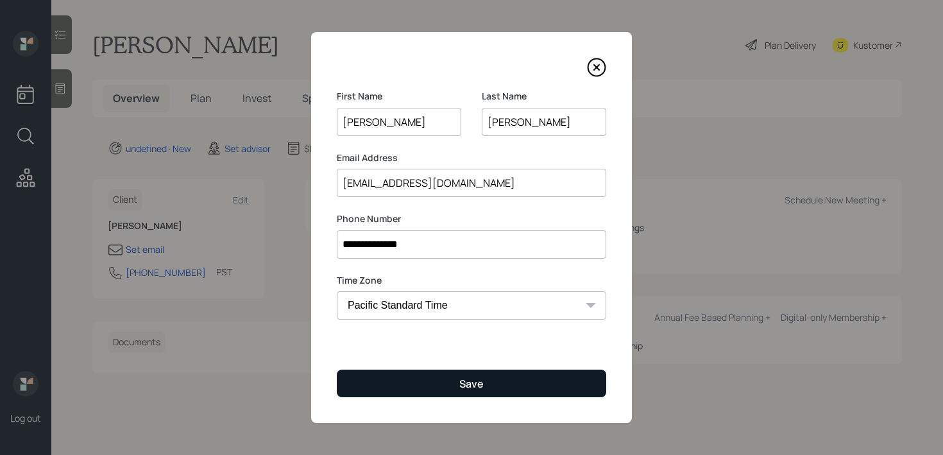
type input "[EMAIL_ADDRESS][DOMAIN_NAME]"
click at [418, 388] on button "Save" at bounding box center [472, 384] width 270 height 28
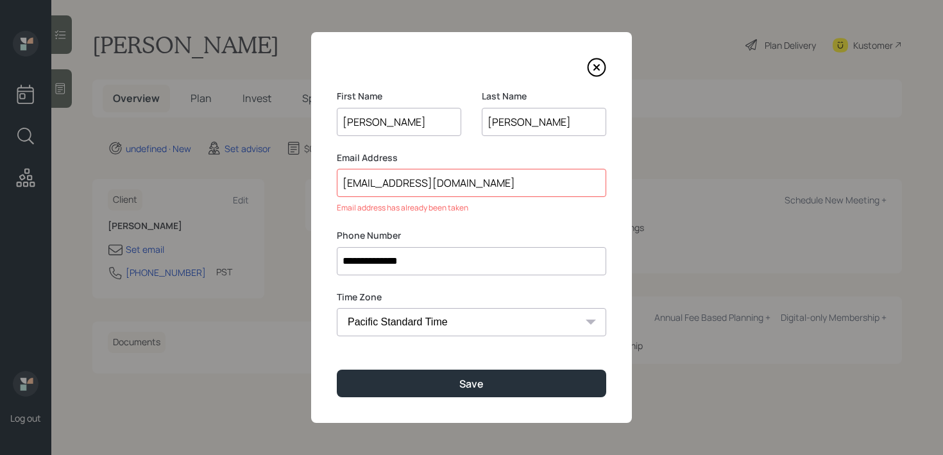
drag, startPoint x: 474, startPoint y: 180, endPoint x: 216, endPoint y: 180, distance: 258.0
click at [216, 180] on div "**********" at bounding box center [471, 227] width 943 height 455
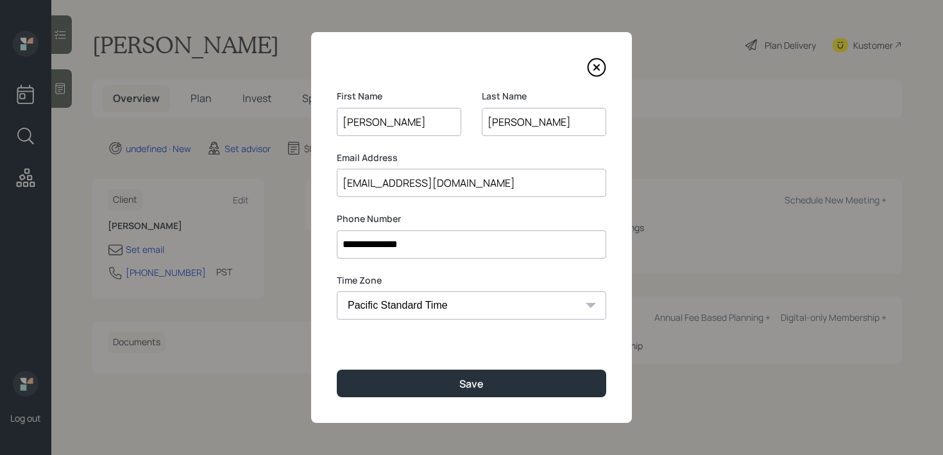
click at [596, 70] on icon at bounding box center [596, 67] width 19 height 19
